Goal: Navigation & Orientation: Find specific page/section

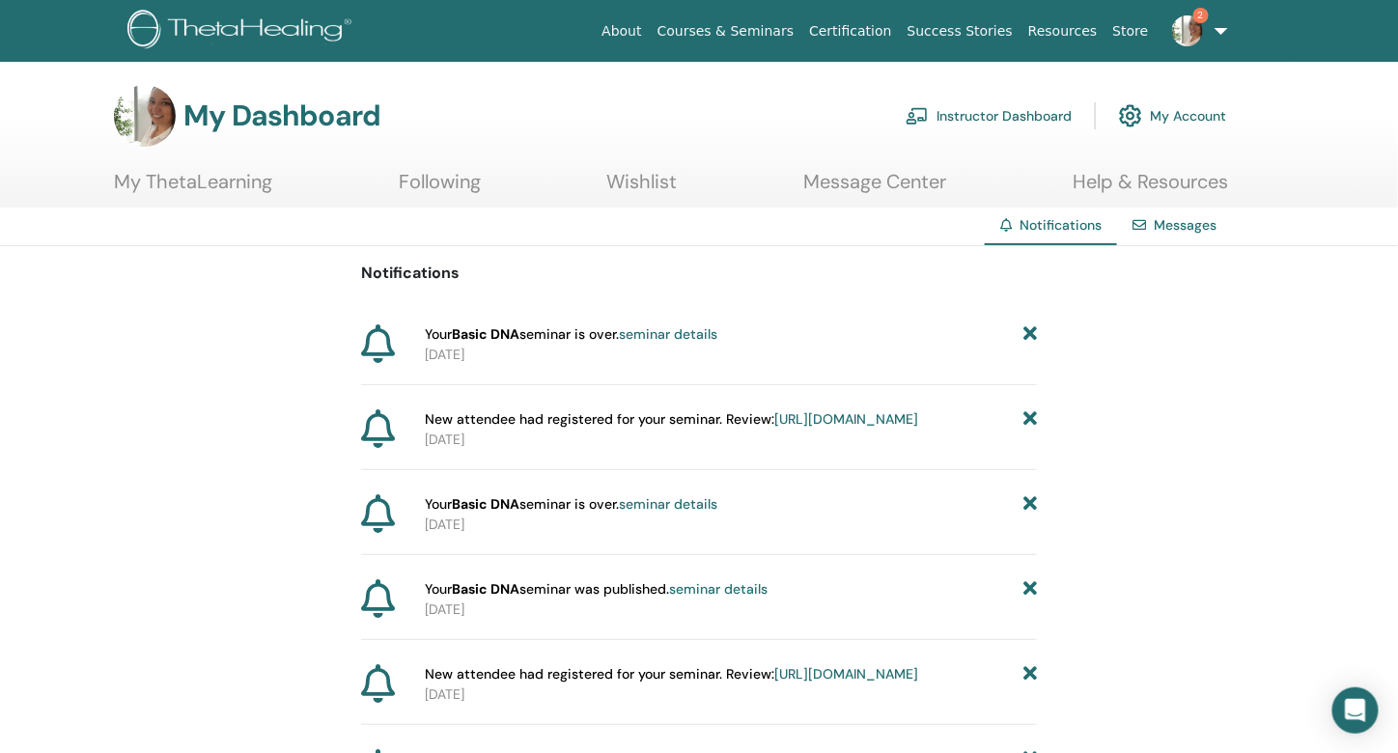
click at [1002, 110] on link "Instructor Dashboard" at bounding box center [989, 116] width 166 height 42
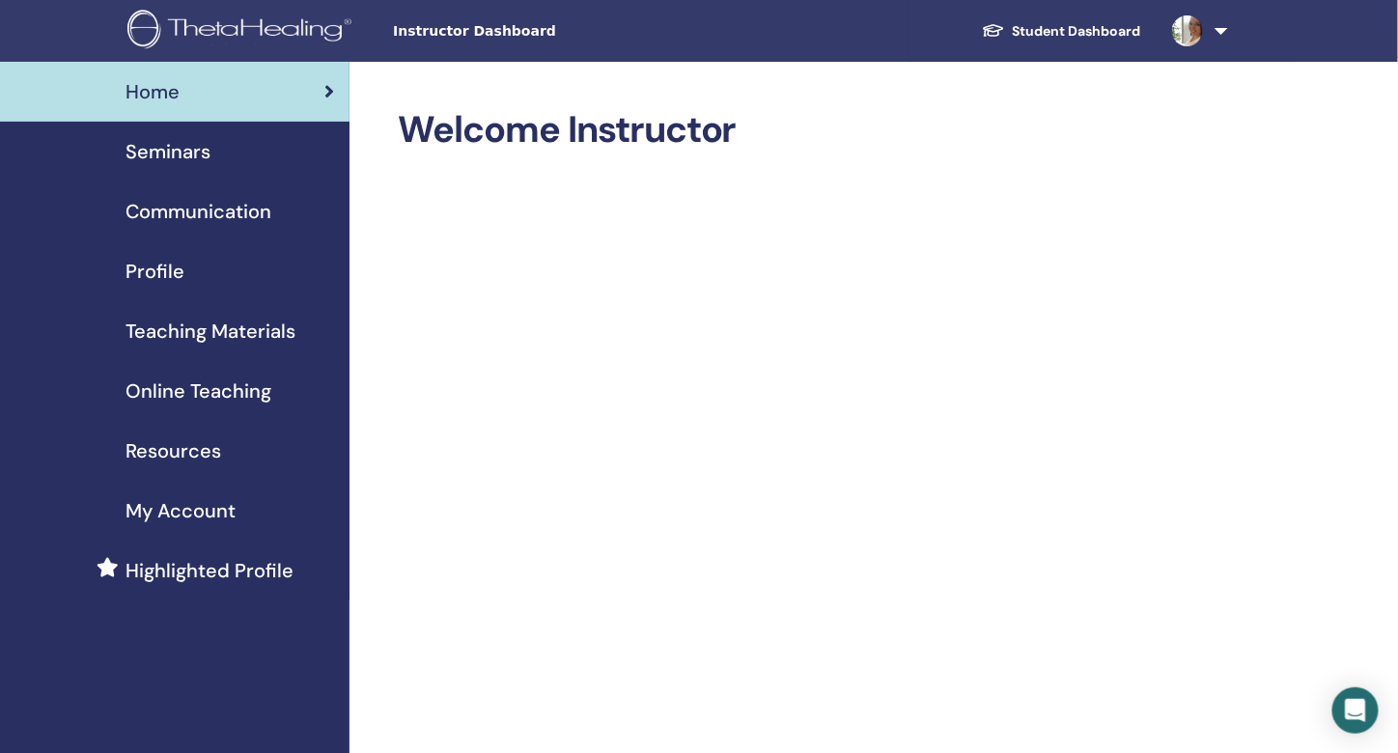
click at [265, 395] on span "Online Teaching" at bounding box center [199, 391] width 146 height 29
